Goal: Task Accomplishment & Management: Manage account settings

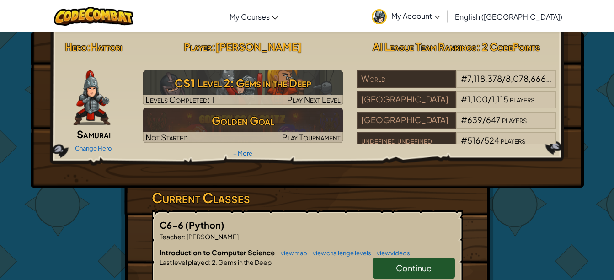
click at [420, 270] on span "Continue" at bounding box center [414, 268] width 36 height 11
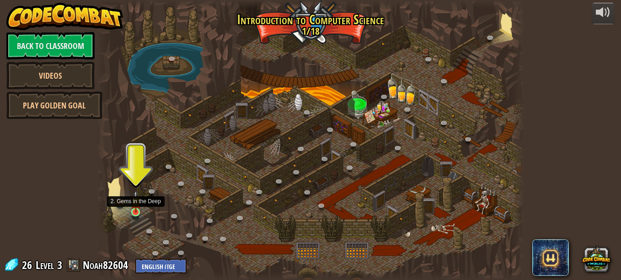
click at [135, 210] on img at bounding box center [136, 201] width 10 height 23
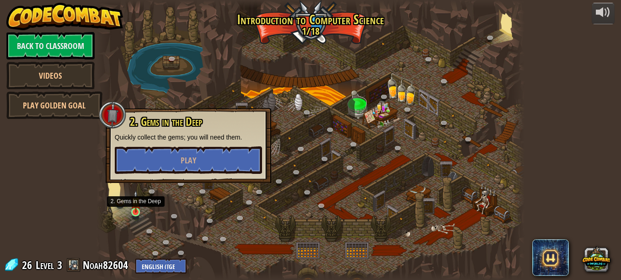
click at [137, 207] on img at bounding box center [136, 201] width 10 height 23
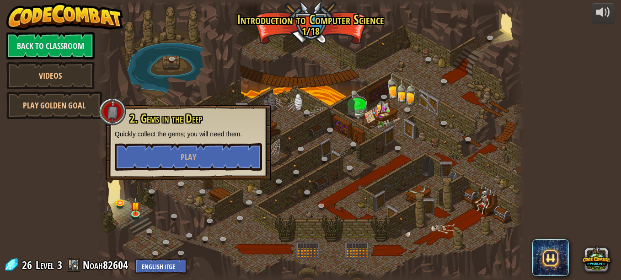
click at [174, 139] on div "2. Gems in the Deep Quickly collect the gems; you will need them. Play" at bounding box center [188, 142] width 147 height 58
click at [186, 153] on span "Play" at bounding box center [189, 156] width 16 height 11
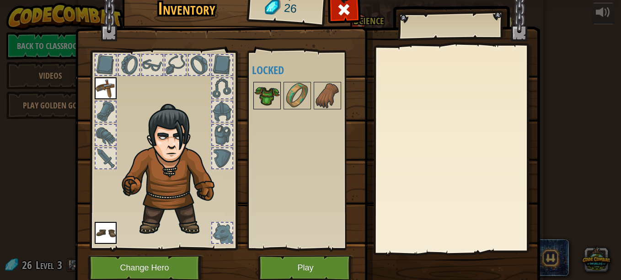
click at [266, 91] on img at bounding box center [267, 96] width 26 height 26
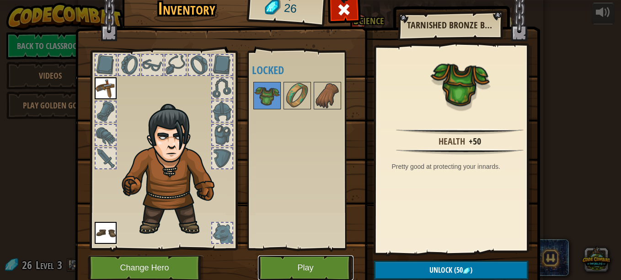
click at [313, 270] on button "Play" at bounding box center [306, 267] width 96 height 25
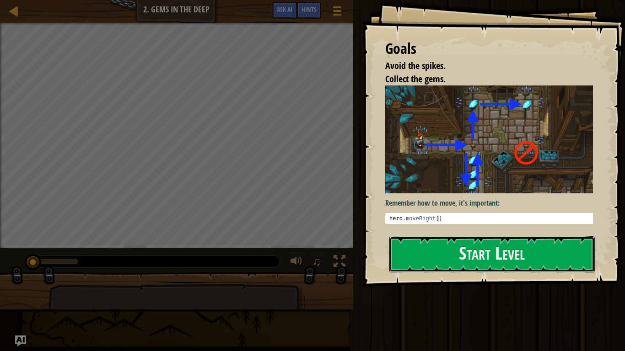
click at [452, 236] on button "Start Level" at bounding box center [491, 254] width 205 height 36
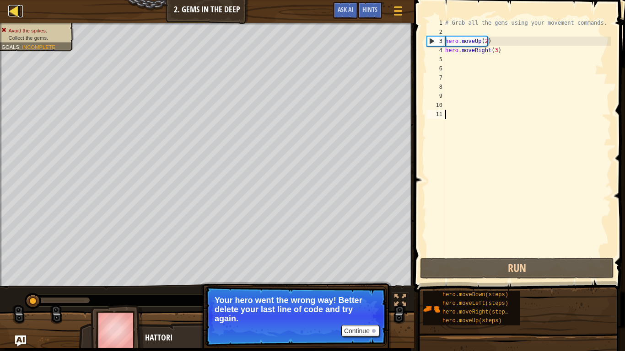
click at [9, 8] on div at bounding box center [13, 10] width 11 height 11
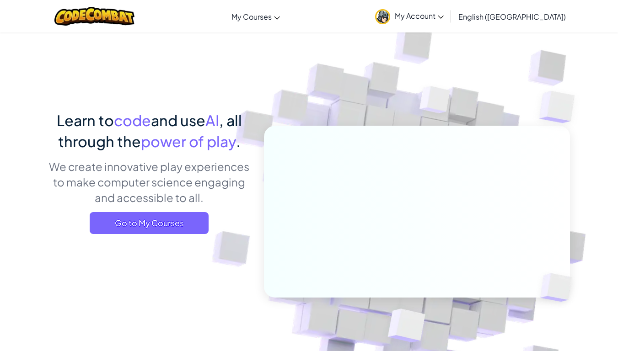
click at [448, 22] on link "My Account" at bounding box center [409, 16] width 78 height 29
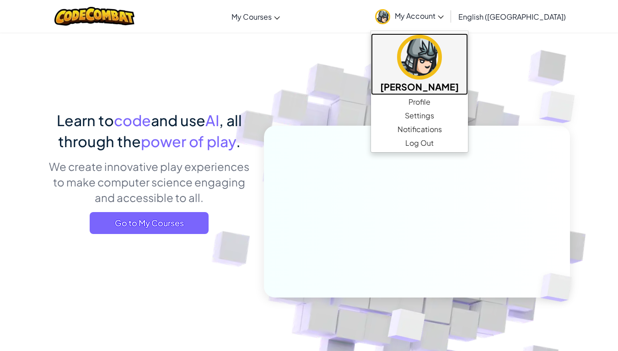
click at [459, 86] on h5 "[PERSON_NAME]" at bounding box center [419, 87] width 79 height 14
